Goal: Use online tool/utility: Utilize a website feature to perform a specific function

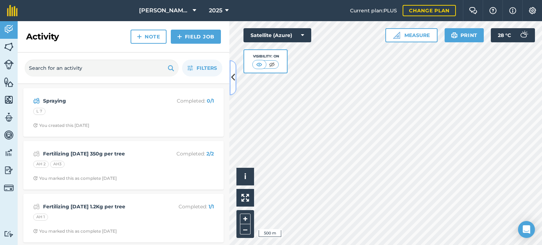
click at [235, 77] on button at bounding box center [232, 77] width 7 height 35
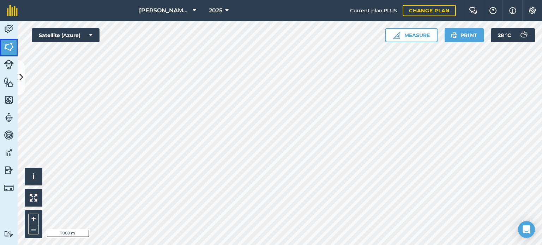
click at [6, 46] on img at bounding box center [9, 47] width 10 height 11
click at [409, 36] on button "Measure" at bounding box center [411, 35] width 52 height 14
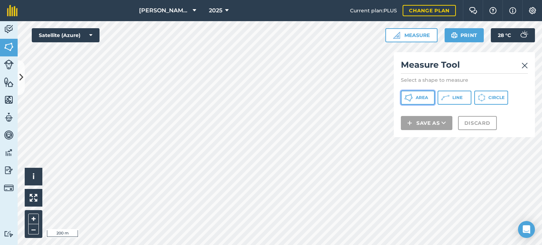
click at [417, 100] on span "Area" at bounding box center [422, 98] width 12 height 6
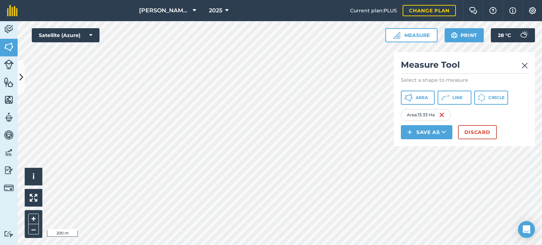
click at [523, 64] on img at bounding box center [525, 65] width 6 height 8
